Goal: Register for event/course

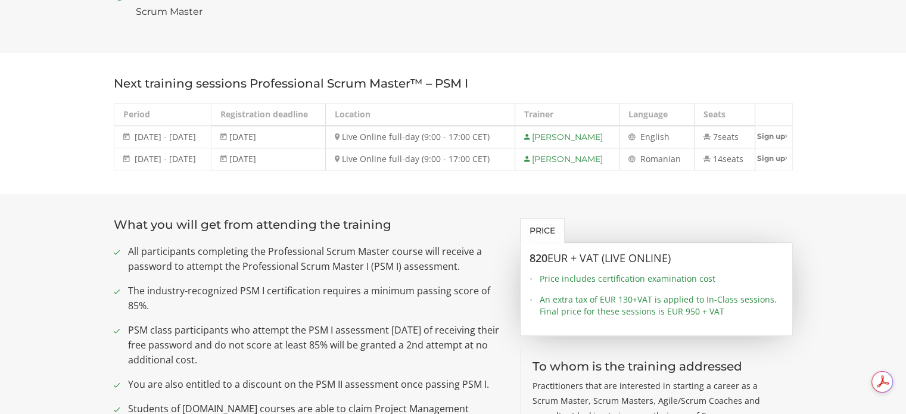
scroll to position [834, 0]
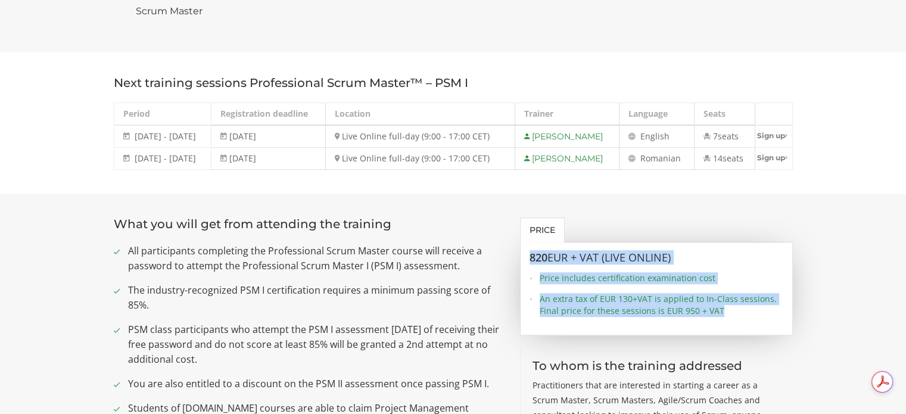
drag, startPoint x: 723, startPoint y: 291, endPoint x: 519, endPoint y: 228, distance: 213.7
click at [520, 242] on div "820 EUR + VAT (Live Online) Price includes certification examination cost An ex…" at bounding box center [656, 288] width 273 height 93
click at [754, 252] on div "820 EUR + VAT (Live Online) Price includes certification examination cost An ex…" at bounding box center [656, 284] width 254 height 65
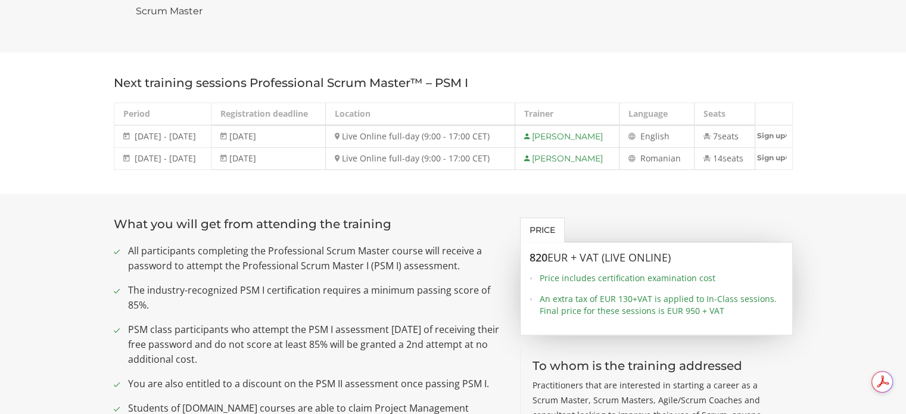
click at [652, 152] on span "manian" at bounding box center [665, 157] width 30 height 11
click at [708, 147] on td "14 seats" at bounding box center [724, 158] width 61 height 22
click at [183, 152] on span "[DATE] - [DATE]" at bounding box center [165, 157] width 61 height 11
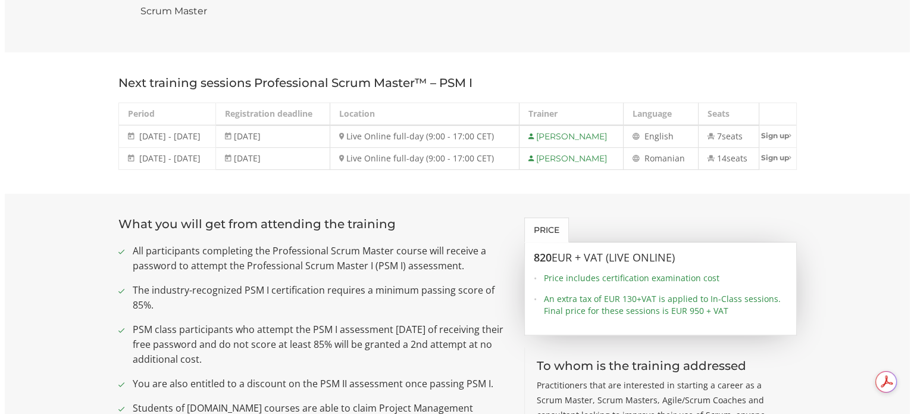
scroll to position [0, 0]
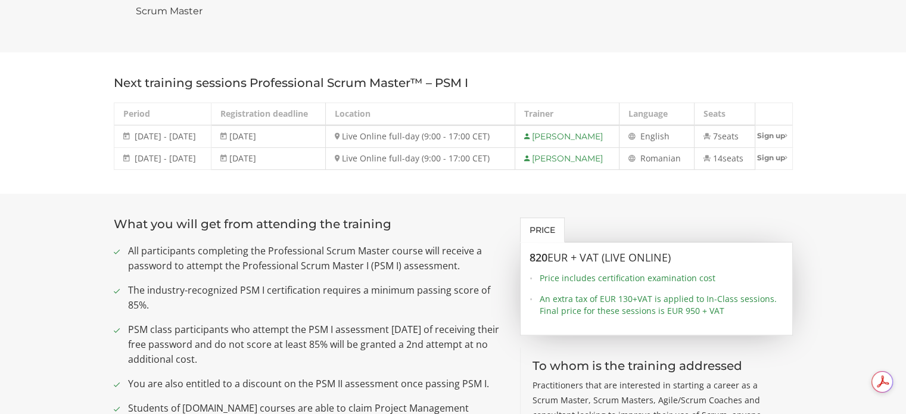
click at [632, 217] on ul "Price" at bounding box center [656, 229] width 273 height 25
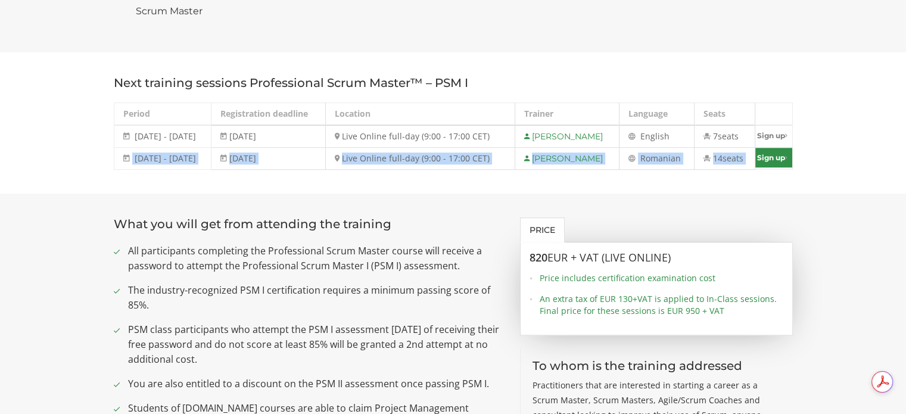
drag, startPoint x: 117, startPoint y: 138, endPoint x: 756, endPoint y: 142, distance: 638.8
click at [756, 147] on tr "[DATE] - [DATE] [DATE] - [DATE] [DATE] Live Online full-day (9:00 - 17:00 CET) …" at bounding box center [453, 158] width 678 height 22
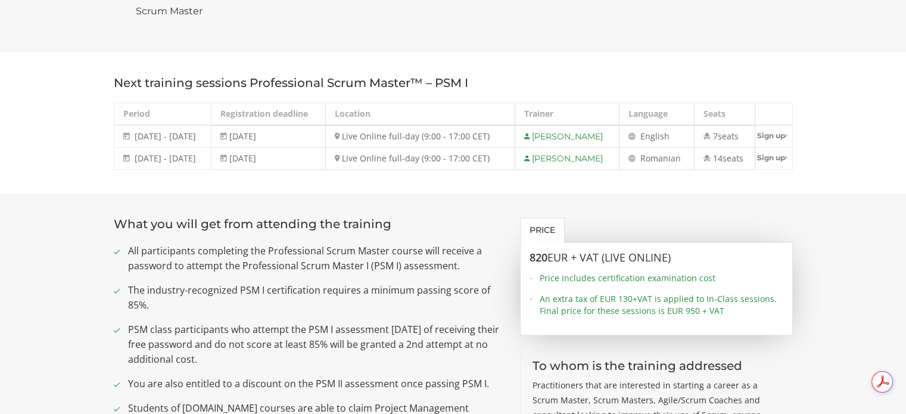
click at [426, 155] on section "Next training sessions Professional Scrum Master™ – PSM I Period Registration d…" at bounding box center [453, 122] width 906 height 141
drag, startPoint x: 123, startPoint y: 141, endPoint x: 513, endPoint y: 147, distance: 390.0
click at [513, 147] on tr "[DATE] - [DATE] [DATE] - [DATE] [DATE] Live Online full-day (9:00 - 17:00 CET) …" at bounding box center [453, 158] width 678 height 22
copy tr "[DATE] - [DATE] [DATE] - [DATE] [DATE] Live Online full-day (9:00 - 17:00 CET)"
click at [854, 275] on section "What you will get from attending the training All participants completing the P…" at bounding box center [453, 361] width 906 height 337
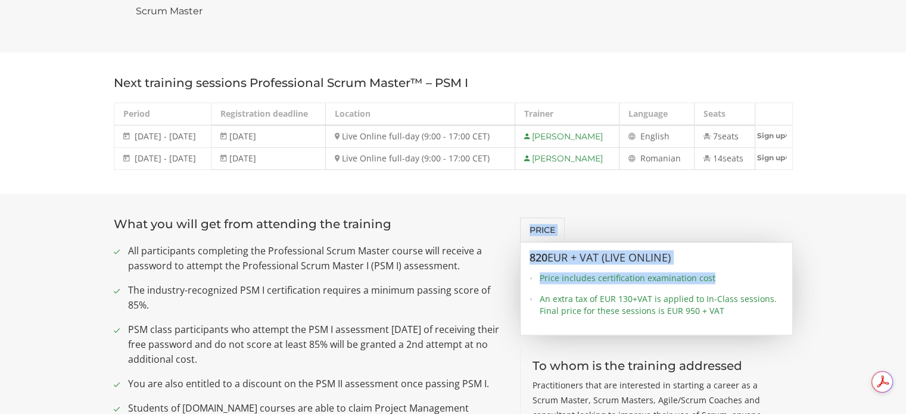
drag, startPoint x: 670, startPoint y: 260, endPoint x: 524, endPoint y: 214, distance: 153.3
click at [524, 217] on div "Price 820 EUR + VAT (Live Online) Price includes certification examination cost…" at bounding box center [656, 361] width 291 height 289
copy div "Price 820 EUR + VAT (Live Online) Price includes certification examination cost"
click at [773, 148] on link "Sign up" at bounding box center [773, 158] width 37 height 20
select select "Live Online full-day (9:00 - 17:00 CET) - [DATE] - [DATE]"
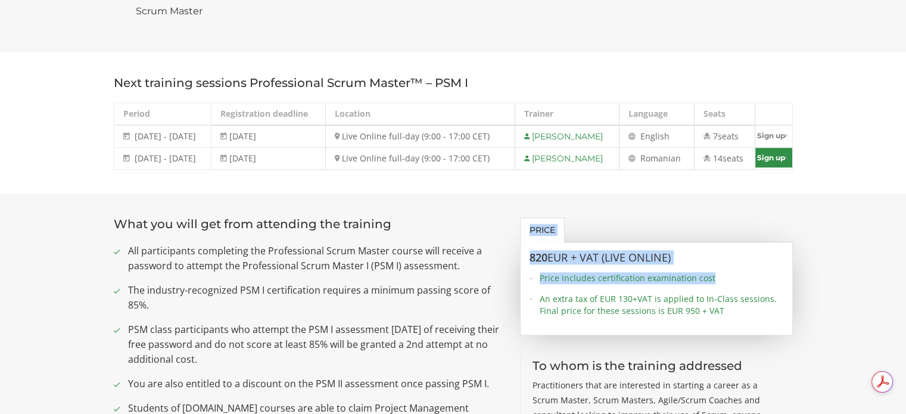
type input "Sign up"
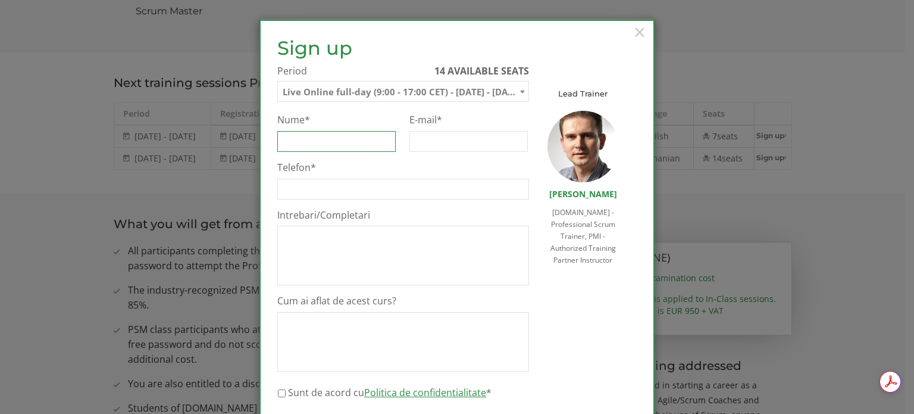
click at [348, 147] on input "Nume *" at bounding box center [336, 141] width 118 height 21
type input "[PERSON_NAME]"
click at [432, 146] on input "E-mail *" at bounding box center [469, 141] width 118 height 21
type input "[EMAIL_ADDRESS][PERSON_NAME][DOMAIN_NAME]"
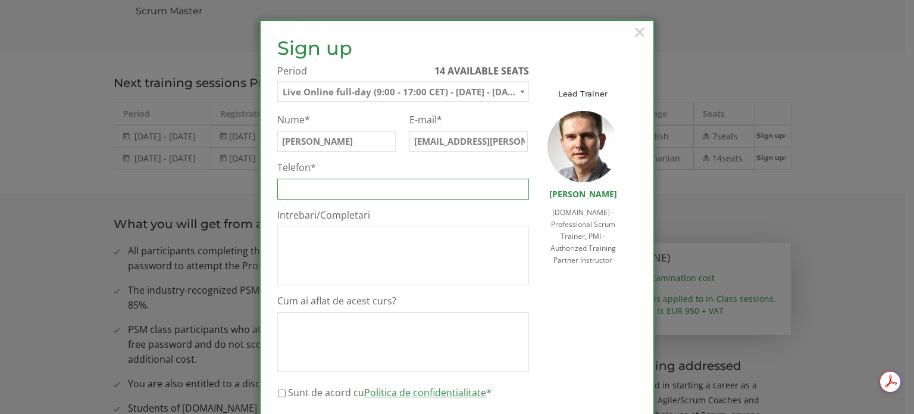
type input "0724956623"
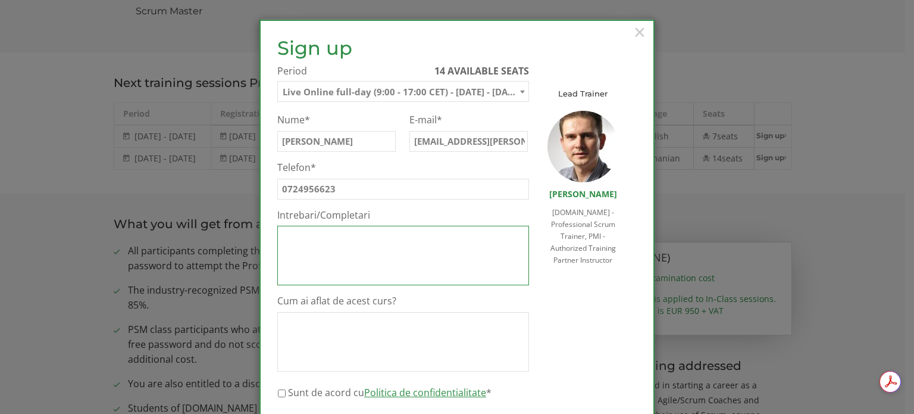
click at [361, 244] on textarea "Intrebari/Completari" at bounding box center [403, 256] width 252 height 60
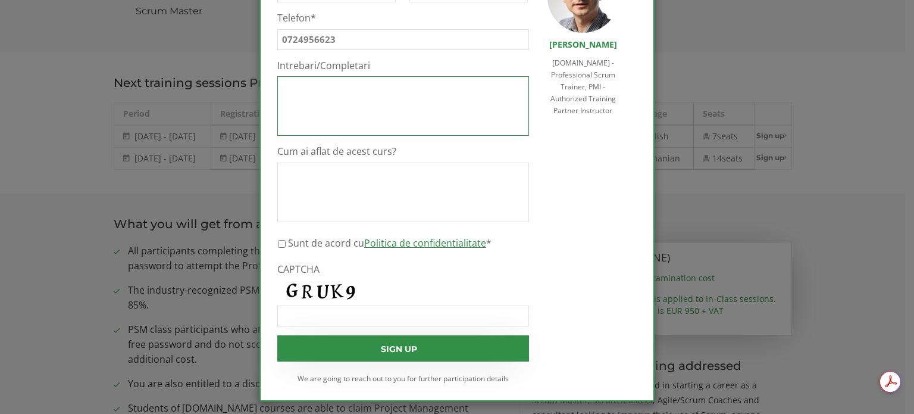
scroll to position [155, 0]
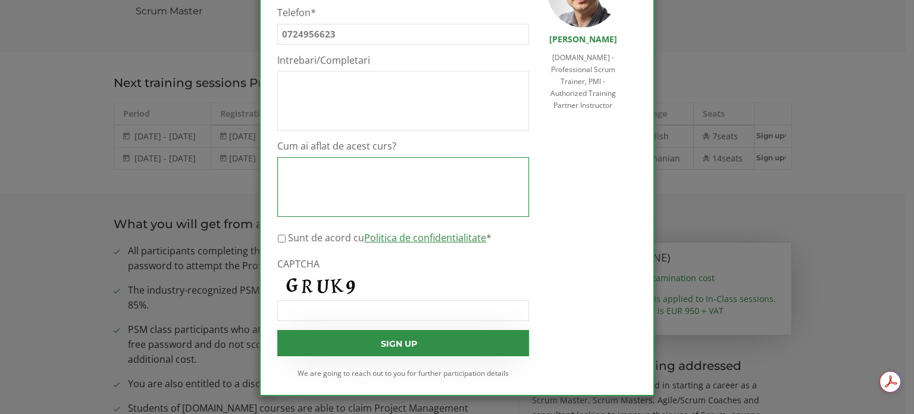
click at [384, 170] on textarea "Cum ai aflat de acest curs?" at bounding box center [403, 187] width 252 height 60
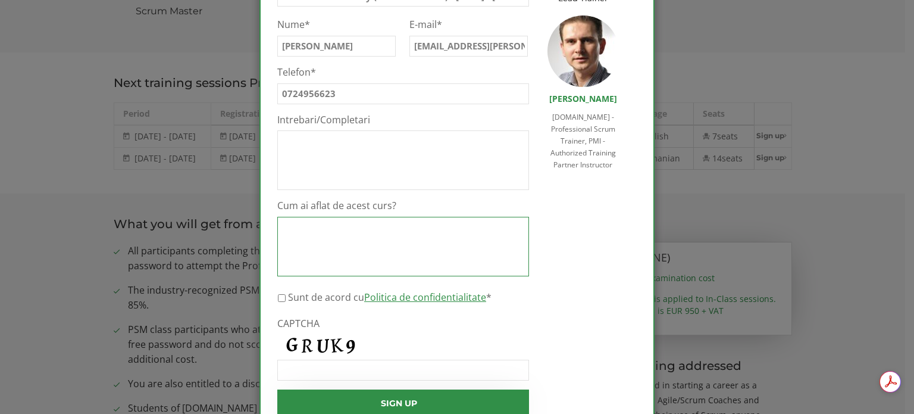
click at [432, 240] on textarea "Cum ai aflat de acest curs?" at bounding box center [403, 247] width 252 height 60
click at [416, 245] on textarea "Cum ai aflat de acest curs?" at bounding box center [403, 247] width 252 height 60
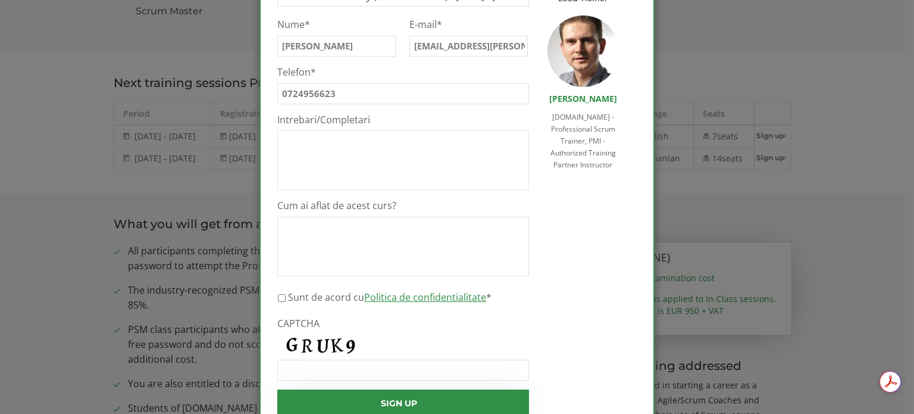
click at [278, 299] on input "Sunt de acord cu Politica de confidentialitate *" at bounding box center [282, 298] width 8 height 21
checkbox input "true"
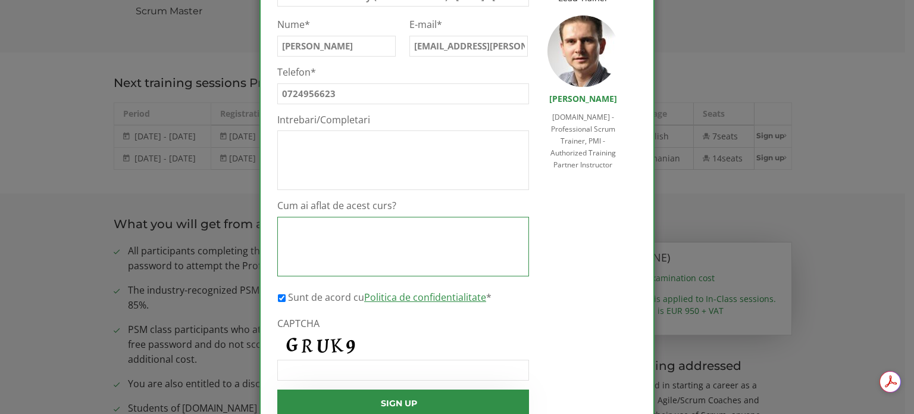
click at [335, 233] on textarea "Cum ai aflat de acest curs?" at bounding box center [403, 247] width 252 height 60
type textarea "De la o participanta multumita de curs."
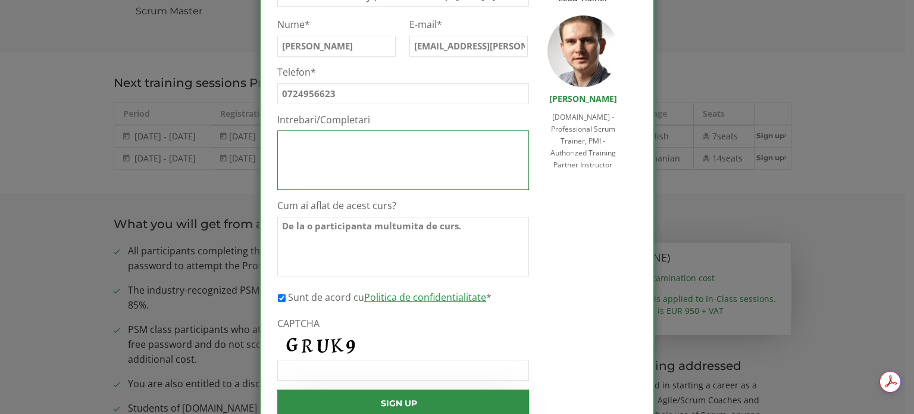
click at [341, 159] on textarea "Intrebari/Completari" at bounding box center [403, 160] width 252 height 60
click at [408, 149] on textarea "Intrebari/Completari" at bounding box center [403, 160] width 252 height 60
click at [406, 157] on textarea "Intrebari/Completari" at bounding box center [403, 160] width 252 height 60
click at [399, 146] on textarea "Intrebari/Completari" at bounding box center [403, 160] width 252 height 60
click at [433, 150] on textarea "Cursul va fi achitat de catre compania la care lucrez, factura trebuie facuta p…" at bounding box center [403, 160] width 252 height 60
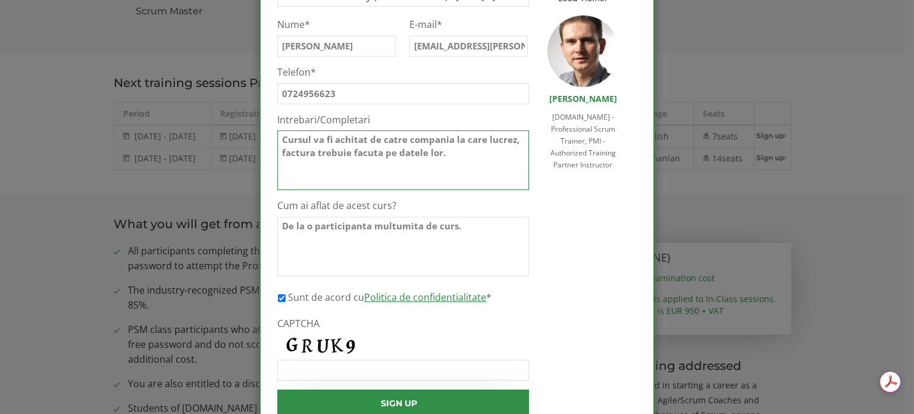
click at [450, 155] on textarea "Cursul va fi achitat de catre compania la care lucrez, factura trebuie facuta p…" at bounding box center [403, 160] width 252 height 60
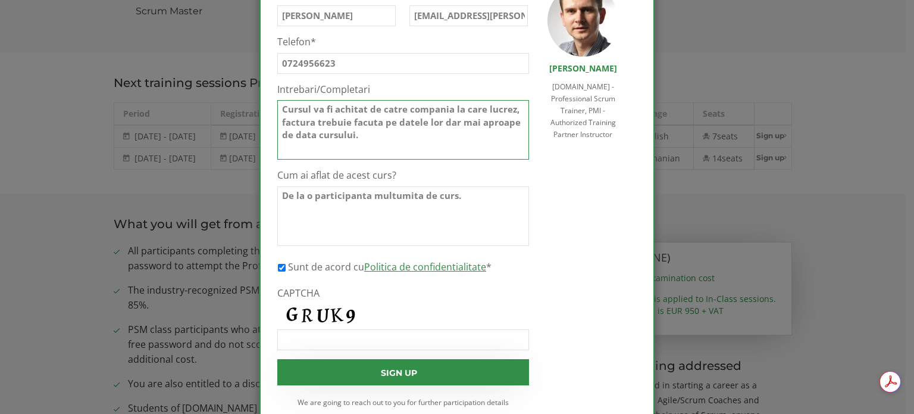
scroll to position [155, 0]
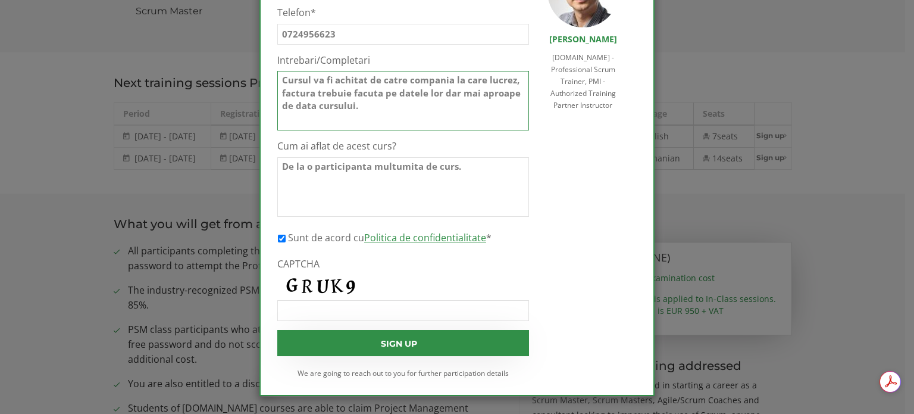
type textarea "Cursul va fi achitat de catre compania la care lucrez, factura trebuie facuta p…"
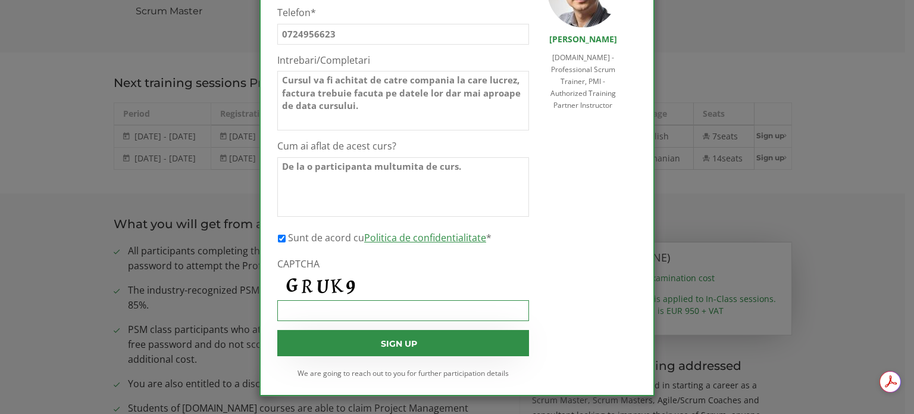
click at [345, 318] on input "CAPTCHA" at bounding box center [403, 310] width 252 height 21
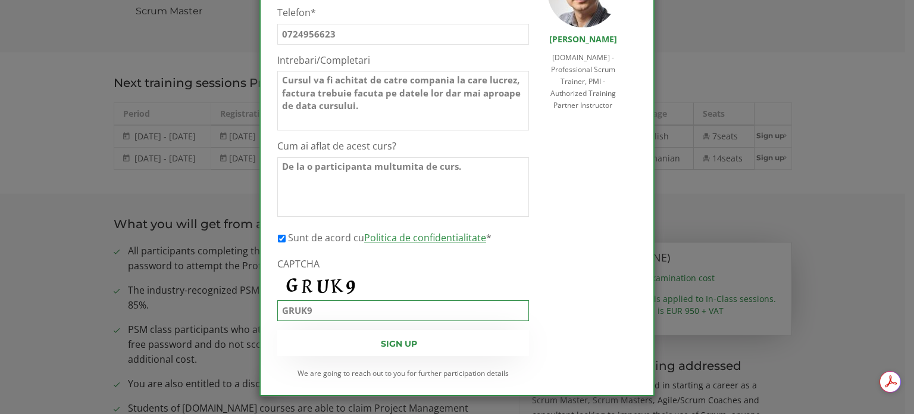
type input "GRUK9"
click at [419, 341] on input "Sign up" at bounding box center [403, 343] width 252 height 26
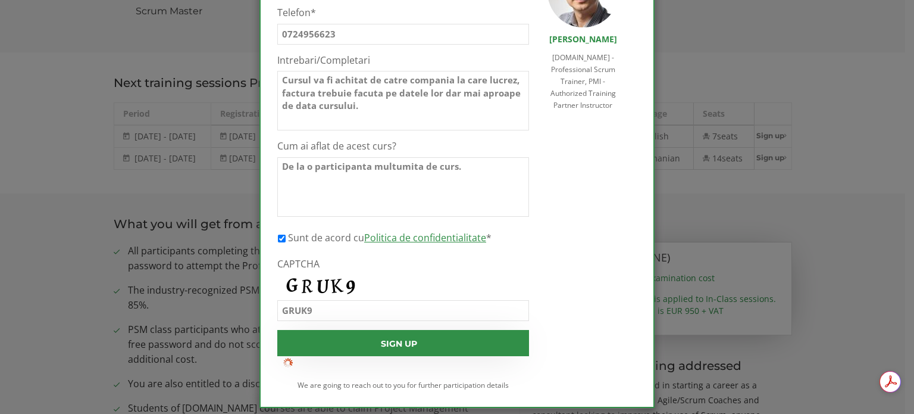
scroll to position [0, 0]
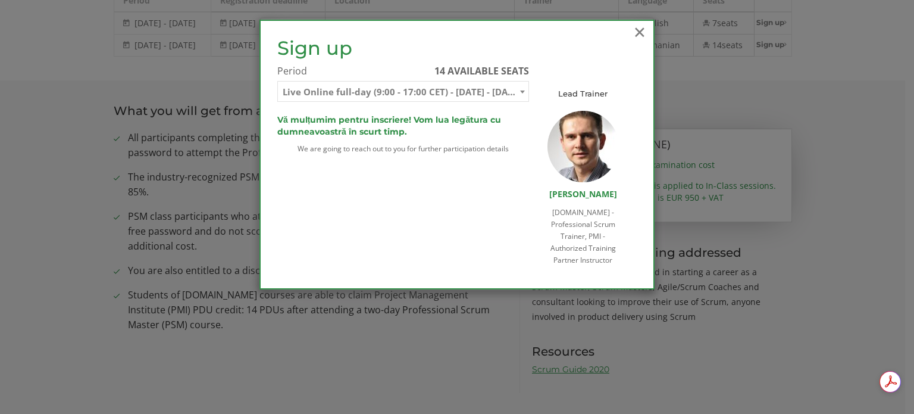
click at [643, 37] on span "×" at bounding box center [639, 31] width 15 height 33
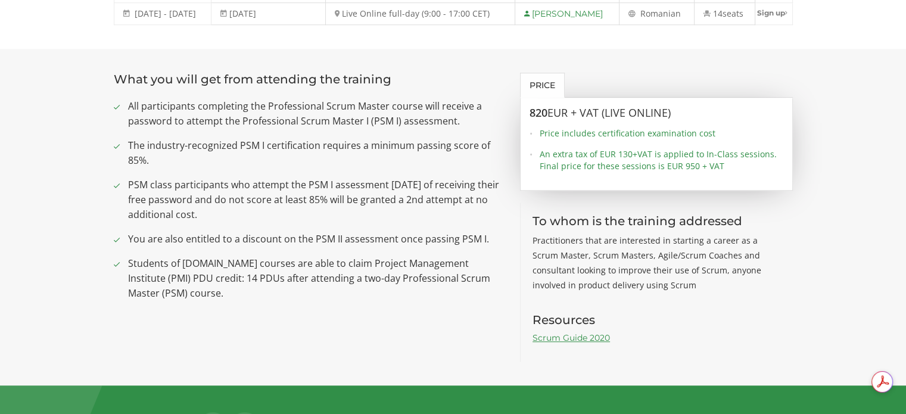
scroll to position [1006, 0]
